Goal: Information Seeking & Learning: Understand process/instructions

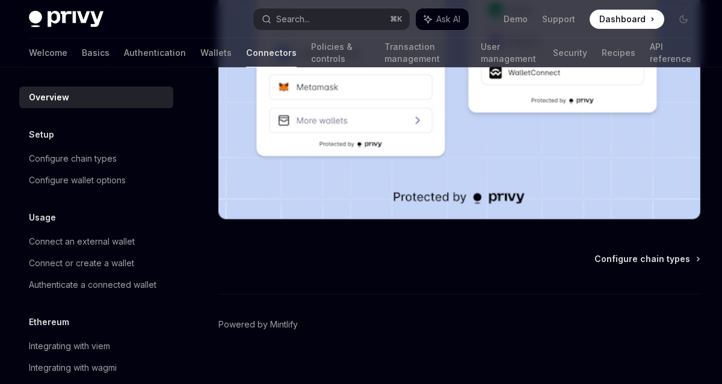
scroll to position [386, 0]
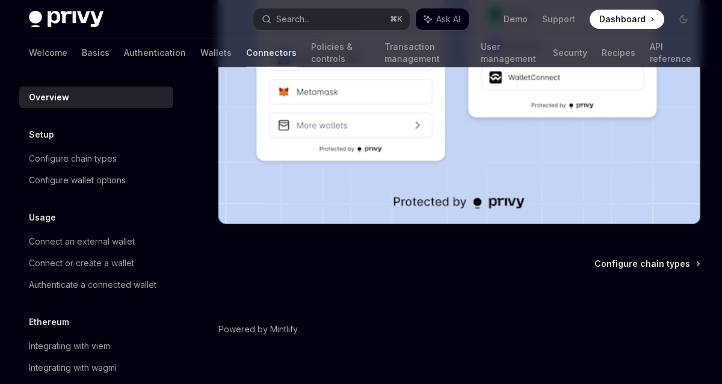
click at [39, 135] on h5 "Setup" at bounding box center [41, 135] width 25 height 14
click at [53, 155] on div "Configure chain types" at bounding box center [73, 159] width 88 height 14
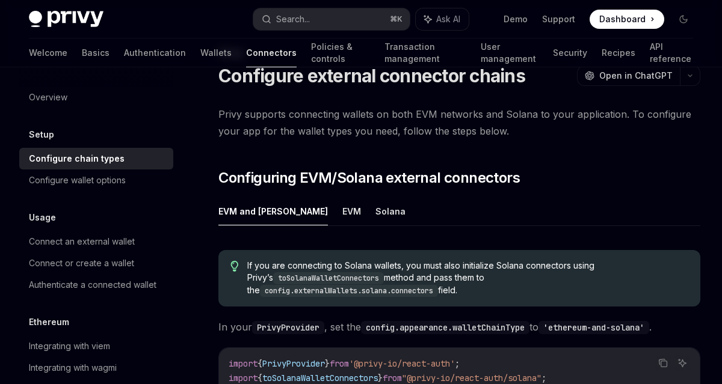
scroll to position [47, 0]
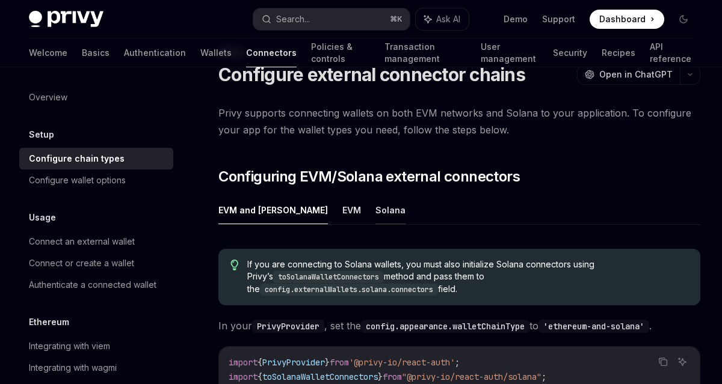
click at [375, 211] on button "Solana" at bounding box center [390, 210] width 30 height 28
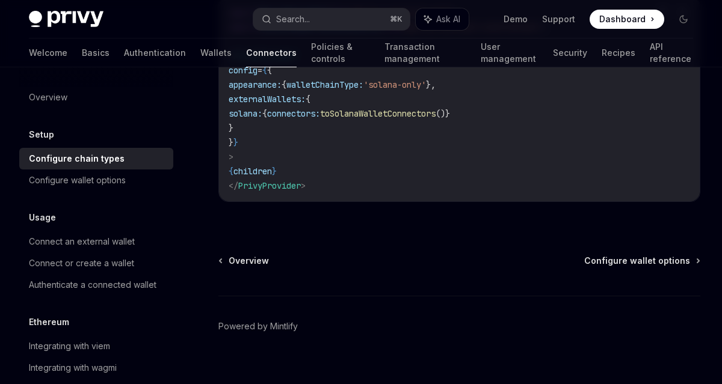
scroll to position [412, 0]
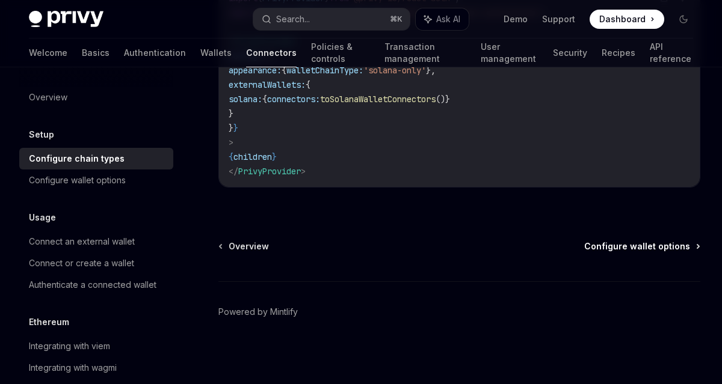
click at [634, 245] on span "Configure wallet options" at bounding box center [637, 247] width 106 height 12
type textarea "*"
